Goal: Use online tool/utility: Utilize a website feature to perform a specific function

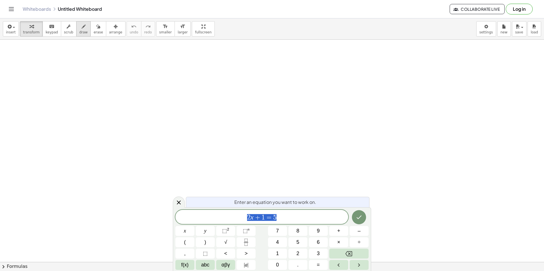
click at [79, 33] on span "draw" at bounding box center [83, 32] width 8 height 4
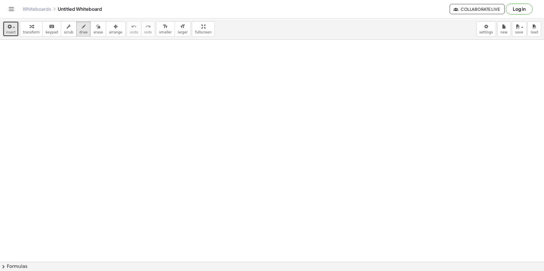
click at [14, 31] on span "insert" at bounding box center [11, 32] width 10 height 4
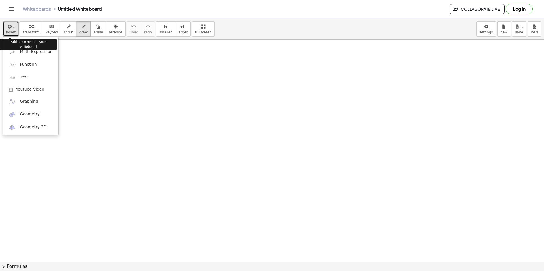
click at [14, 31] on span "insert" at bounding box center [11, 32] width 10 height 4
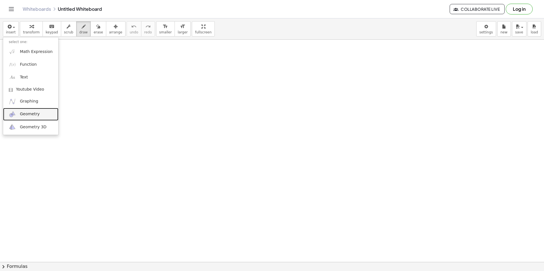
click at [15, 112] on img at bounding box center [12, 114] width 7 height 7
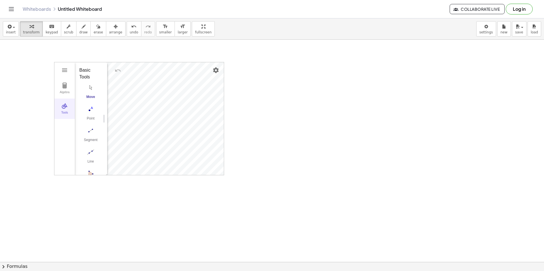
click at [64, 110] on button "Tools" at bounding box center [64, 109] width 20 height 20
click at [92, 135] on img "Circle with Center through Point. Select center point, then point on circle" at bounding box center [90, 139] width 23 height 9
click at [91, 94] on img "Line. Select two points or positions" at bounding box center [90, 96] width 23 height 9
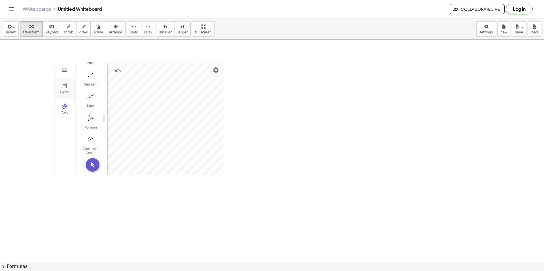
click at [60, 91] on div "Algebra" at bounding box center [65, 95] width 18 height 8
click at [64, 104] on img "Geometry" at bounding box center [64, 106] width 7 height 7
click at [97, 164] on div "More" at bounding box center [93, 166] width 18 height 5
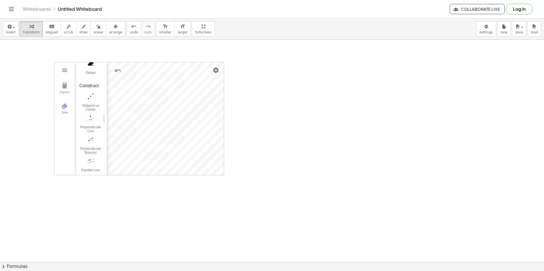
click at [95, 134] on div "Midpoint or Center Perpendicular Line Perpendicular Bisector Parallel Line Angl…" at bounding box center [88, 155] width 19 height 129
click at [90, 120] on img "Perpendicular Line. Select perpendicular line and point" at bounding box center [90, 117] width 23 height 9
click at [91, 123] on button "Perpendicular Line" at bounding box center [90, 123] width 23 height 20
click at [91, 118] on img "Perpendicular Line. Select perpendicular line and point" at bounding box center [90, 117] width 23 height 9
click at [94, 159] on img "Move. Drag or select object" at bounding box center [93, 165] width 14 height 14
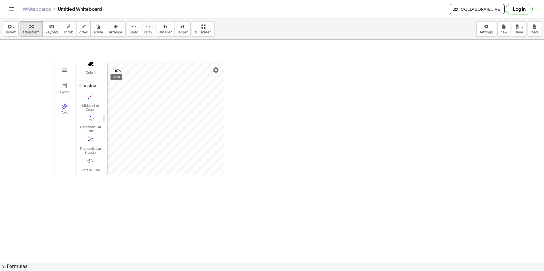
click at [119, 71] on img "Undo" at bounding box center [117, 70] width 7 height 7
click at [130, 71] on img "Redo" at bounding box center [131, 70] width 7 height 7
click at [93, 124] on button "Perpendicular Line" at bounding box center [90, 123] width 23 height 20
